Goal: Task Accomplishment & Management: Manage account settings

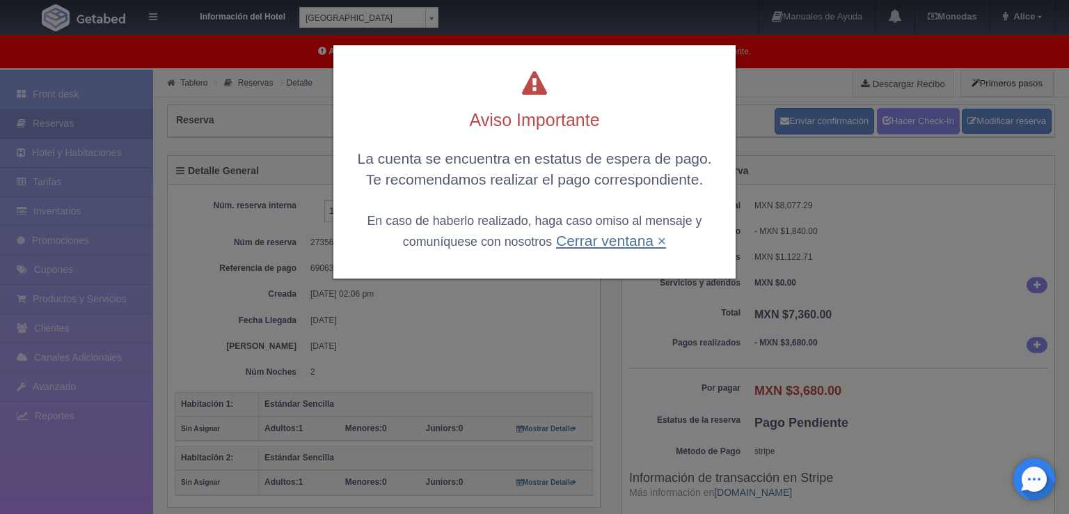
click at [602, 241] on link "Cerrar ventana ×" at bounding box center [611, 240] width 110 height 16
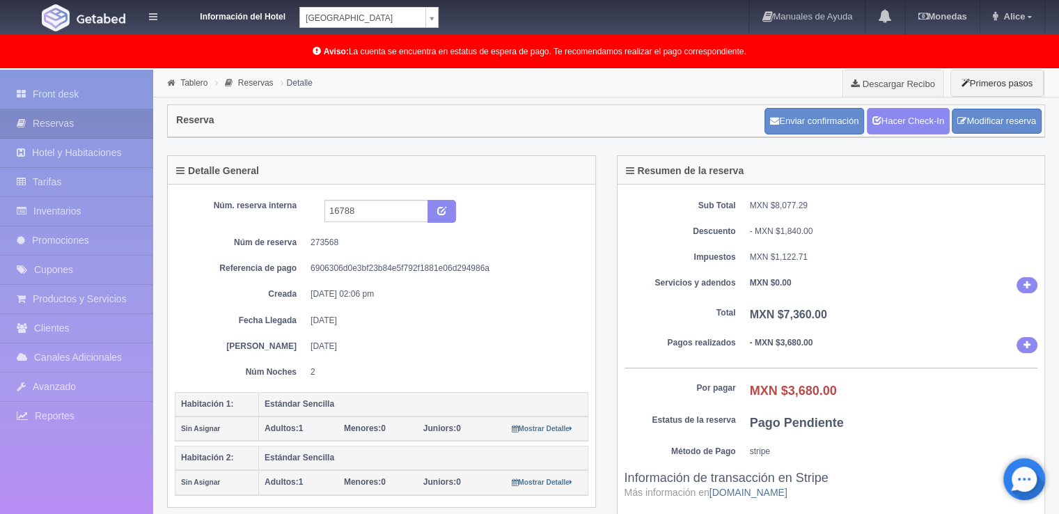
click at [52, 29] on img at bounding box center [56, 17] width 28 height 27
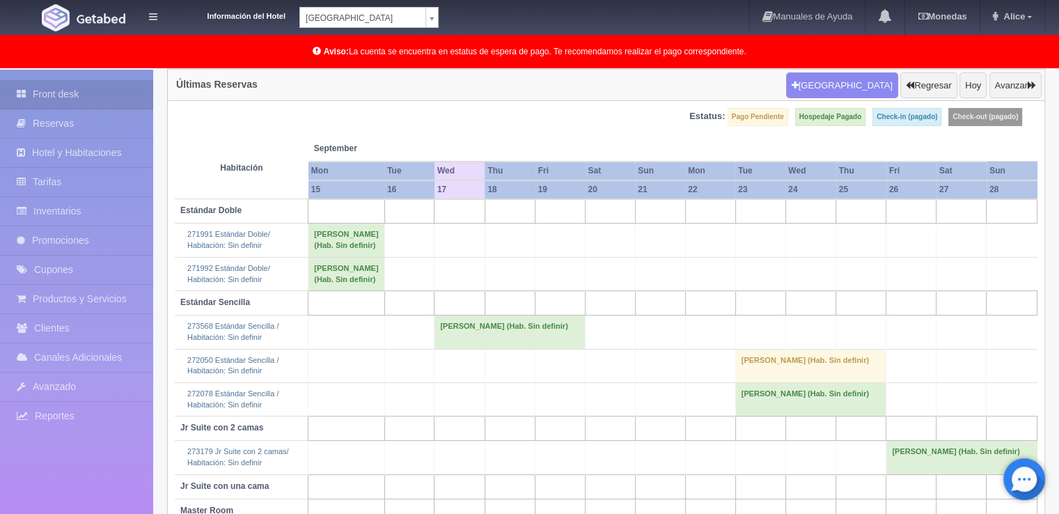
scroll to position [209, 0]
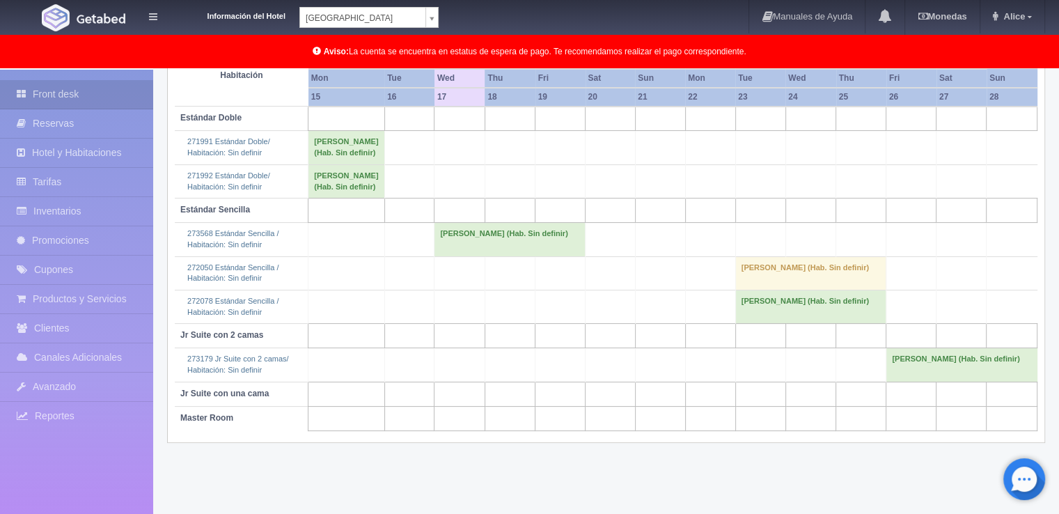
click at [445, 256] on td "[PERSON_NAME] (Hab. Sin definir)" at bounding box center [509, 239] width 151 height 33
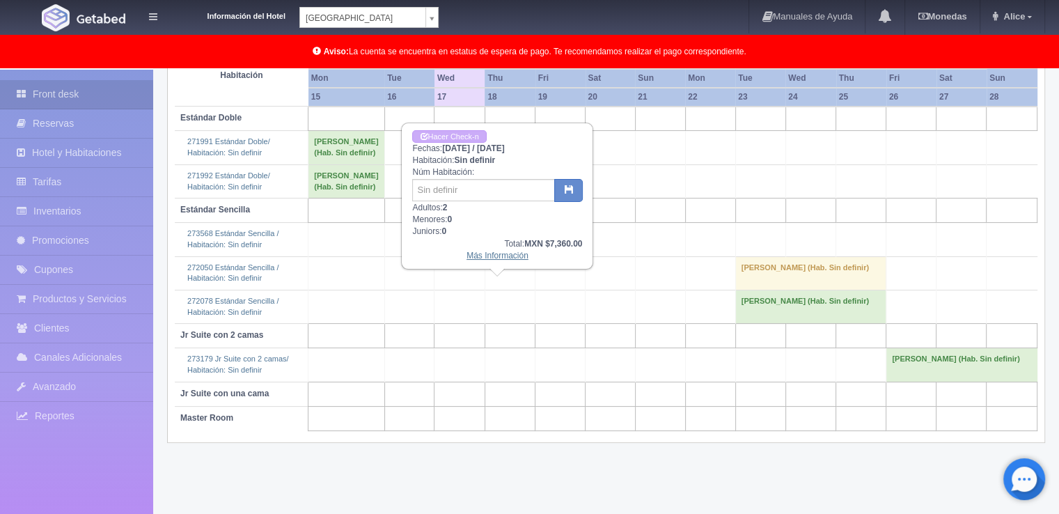
click at [505, 257] on link "Más Información" at bounding box center [497, 256] width 62 height 10
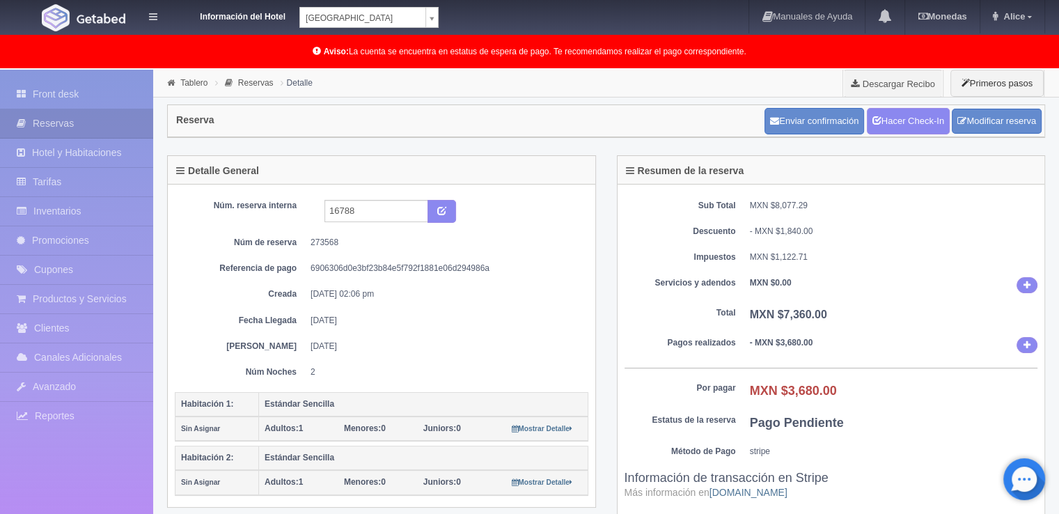
scroll to position [70, 0]
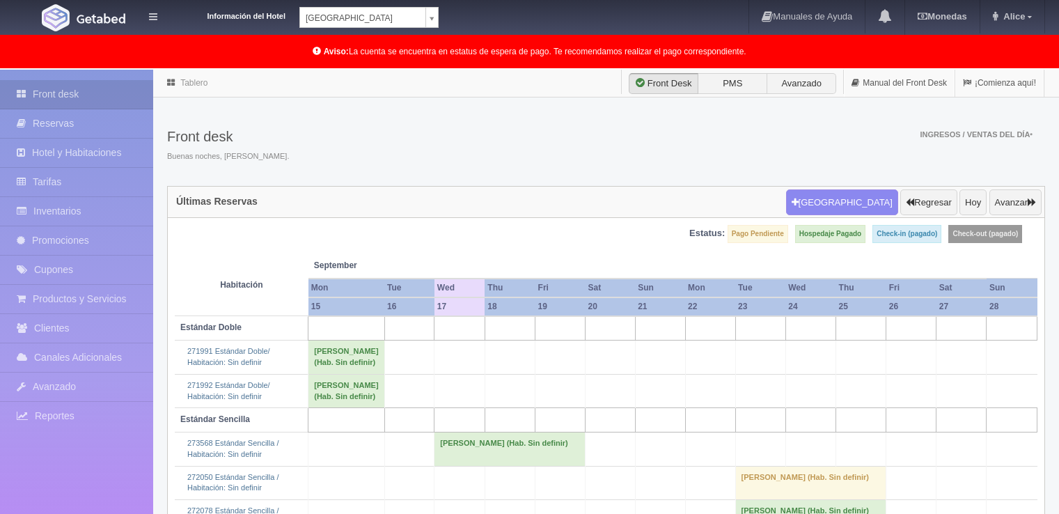
scroll to position [209, 0]
